Goal: Information Seeking & Learning: Learn about a topic

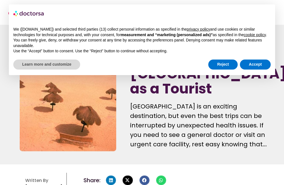
click at [224, 68] on button "Reject" at bounding box center [223, 64] width 29 height 10
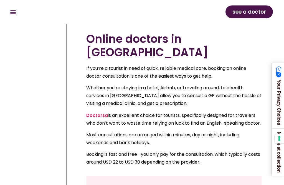
scroll to position [447, 0]
click at [102, 112] on link "Doctorsa" at bounding box center [97, 115] width 22 height 6
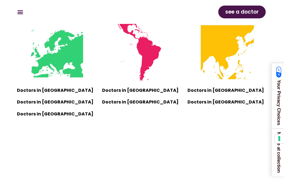
scroll to position [506, 0]
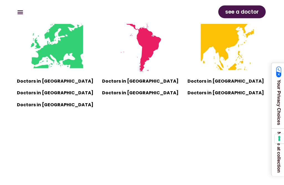
click at [136, 81] on p "Doctors in [GEOGRAPHIC_DATA]" at bounding box center [142, 82] width 80 height 8
click at [136, 84] on p "Doctors in [GEOGRAPHIC_DATA]" at bounding box center [142, 82] width 80 height 8
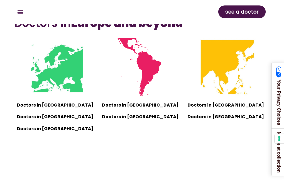
scroll to position [482, 0]
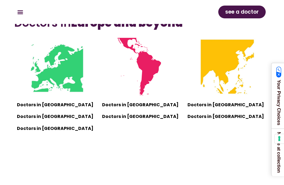
click at [151, 68] on img at bounding box center [143, 67] width 58 height 58
click at [129, 105] on p "Doctors in [GEOGRAPHIC_DATA]" at bounding box center [142, 105] width 80 height 8
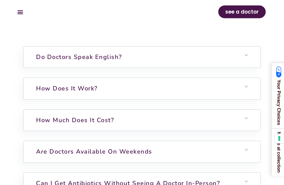
scroll to position [1807, 0]
click at [250, 61] on h6 "Do doctors speak English?" at bounding box center [142, 56] width 237 height 21
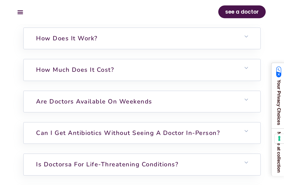
scroll to position [1883, 0]
click at [251, 77] on h6 "How much does it cost?" at bounding box center [142, 69] width 237 height 21
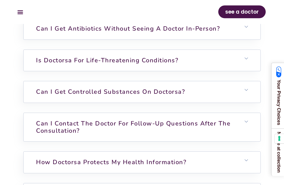
click at [249, 99] on h6 "Can I get controlled substances on Doctorsa?" at bounding box center [142, 91] width 237 height 21
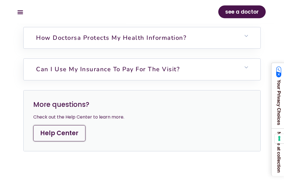
scroll to position [2204, 0]
click at [246, 69] on icon at bounding box center [246, 67] width 3 height 3
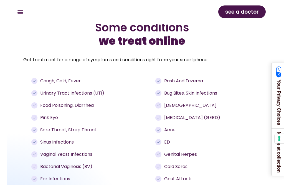
scroll to position [671, 0]
